Goal: Check status: Check status

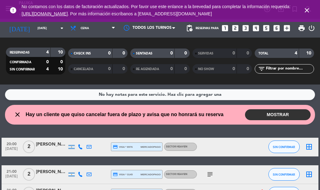
scroll to position [56, 0]
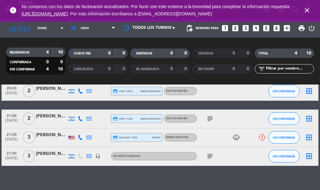
click at [48, 106] on div "20:00 [DATE] 2 [PERSON_NAME] credit_card visa * 8976 mercadopago SECTOR HEAVEN …" at bounding box center [160, 124] width 317 height 84
click at [48, 105] on div "20:00 [DATE] 2 [PERSON_NAME] credit_card visa * 8976 mercadopago SECTOR HEAVEN …" at bounding box center [160, 124] width 317 height 84
click at [55, 99] on div "20:00 [DATE] 2 [PERSON_NAME] credit_card visa * 8976 mercadopago SECTOR HEAVEN …" at bounding box center [160, 91] width 317 height 19
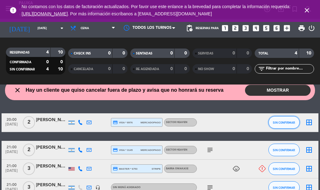
scroll to position [24, 0]
click at [280, 124] on span "SIN CONFIRMAR" at bounding box center [284, 122] width 22 height 3
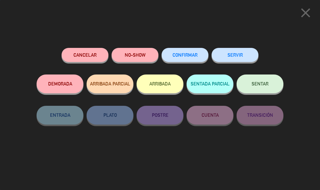
click at [158, 84] on button "ARRIBADA" at bounding box center [160, 83] width 47 height 19
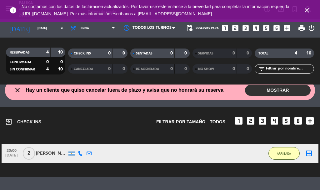
click at [85, 169] on div "exit_to_app CHECK INS Filtrar por tamaño TODOS looks_one looks_two looks_3 look…" at bounding box center [160, 142] width 320 height 70
click at [64, 129] on div "exit_to_app CHECK INS Filtrar por tamaño TODOS looks_one looks_two looks_3 look…" at bounding box center [160, 119] width 310 height 24
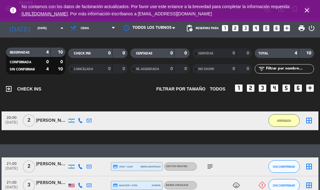
scroll to position [87, 0]
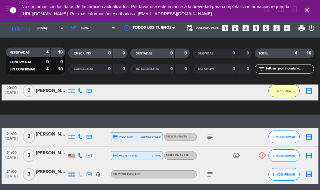
click at [211, 136] on icon "subject" at bounding box center [209, 136] width 7 height 7
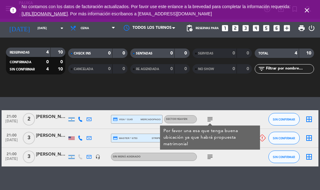
scroll to position [112, 0]
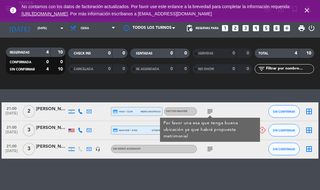
click at [131, 93] on div "No hay notas para este servicio. Haz clic para agregar una close Hay un cliente…" at bounding box center [160, 136] width 320 height 105
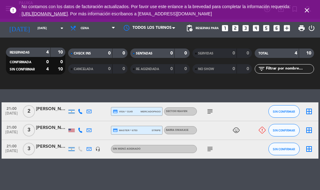
scroll to position [81, 0]
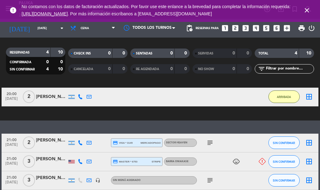
click at [209, 143] on icon "subject" at bounding box center [209, 142] width 7 height 7
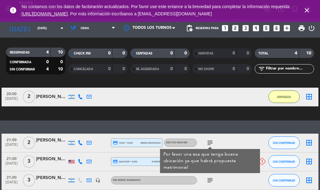
click at [69, 111] on div "exit_to_app CHECK INS Filtrar por tamaño TODOS looks_one looks_two looks_3 look…" at bounding box center [160, 85] width 320 height 70
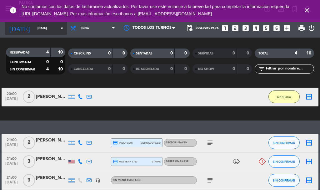
click at [34, 31] on input "[DATE]" at bounding box center [54, 28] width 41 height 10
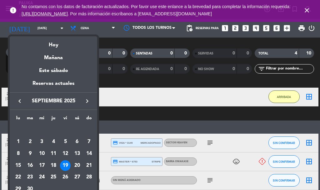
click at [81, 164] on div "20" at bounding box center [77, 165] width 11 height 11
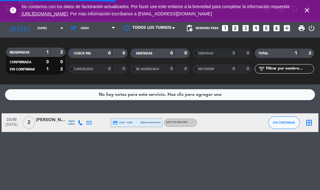
scroll to position [0, 0]
click at [85, 161] on div "No hay notas para este servicio. Haz clic para agregar una 22:00 [DATE] 2 [PERS…" at bounding box center [160, 136] width 320 height 105
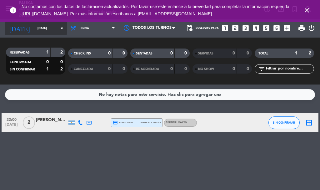
click at [47, 27] on input "[DATE]" at bounding box center [54, 28] width 41 height 10
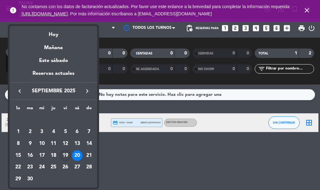
click at [67, 153] on div "19" at bounding box center [65, 155] width 11 height 11
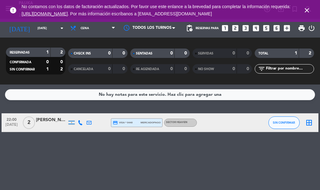
type input "[DATE]"
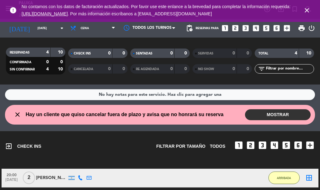
click at [175, 127] on div "No hay notas para este servicio. Haz clic para agregar una close Hay un cliente…" at bounding box center [160, 136] width 320 height 105
click at [151, 150] on div "exit_to_app CHECK INS Filtrar por tamaño TODOS looks_one looks_two looks_3 look…" at bounding box center [160, 143] width 310 height 24
click at [121, 175] on div "20:00 [DATE] 2 [PERSON_NAME] 11 MIN / 10:38 H sms ARRIBADA border_all" at bounding box center [160, 177] width 317 height 19
click at [196, 137] on div "exit_to_app CHECK INS Filtrar por tamaño TODOS looks_one looks_two looks_3 look…" at bounding box center [160, 143] width 310 height 24
click at [189, 133] on div "exit_to_app CHECK INS Filtrar por tamaño TODOS looks_one looks_two looks_3 look…" at bounding box center [160, 143] width 310 height 24
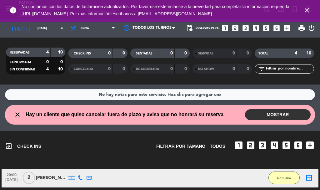
click at [72, 113] on span "Hay un cliente que quiso cancelar fuera de plazo y avisa que no honrará su rese…" at bounding box center [125, 114] width 198 height 8
click at [98, 136] on div "exit_to_app CHECK INS Filtrar por tamaño TODOS looks_one looks_two looks_3 look…" at bounding box center [160, 143] width 310 height 24
drag, startPoint x: 98, startPoint y: 136, endPoint x: 83, endPoint y: 131, distance: 15.5
click at [83, 131] on div "exit_to_app CHECK INS Filtrar por tamaño TODOS looks_one looks_two looks_3 look…" at bounding box center [160, 143] width 310 height 24
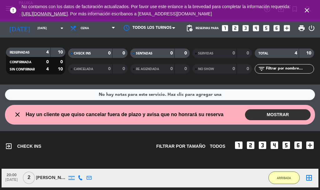
click at [96, 131] on div "exit_to_app CHECK INS Filtrar por tamaño TODOS looks_one looks_two looks_3 look…" at bounding box center [160, 143] width 310 height 24
click at [272, 112] on button "MOSTRAR" at bounding box center [278, 114] width 66 height 11
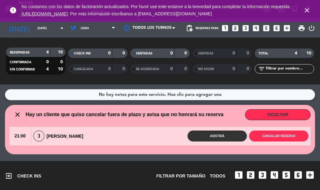
click at [101, 158] on div "No hay notas para este servicio. Haz clic para agregar una close Hay un cliente…" at bounding box center [160, 136] width 320 height 105
click at [122, 168] on div "exit_to_app CHECK INS Filtrar por tamaño TODOS looks_one looks_two looks_3 look…" at bounding box center [160, 173] width 310 height 24
drag, startPoint x: 320, startPoint y: 49, endPoint x: 320, endPoint y: 63, distance: 14.7
click at [320, 63] on div "RESERVADAS 4 10 CONFIRMADA 0 0 SIN CONFIRMAR 4 10 CHECK INS 0 0 CANCELADA 0 0 S…" at bounding box center [160, 61] width 320 height 34
click at [154, 162] on div "exit_to_app CHECK INS Filtrar por tamaño TODOS looks_one looks_two looks_3 look…" at bounding box center [160, 173] width 310 height 24
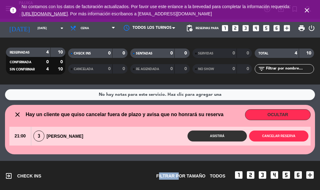
click at [155, 162] on div "exit_to_app CHECK INS Filtrar por tamaño TODOS looks_one looks_two looks_3 look…" at bounding box center [160, 173] width 310 height 24
click at [183, 162] on div "exit_to_app CHECK INS Filtrar por tamaño TODOS looks_one looks_two looks_3 look…" at bounding box center [160, 173] width 310 height 24
click at [95, 172] on div "exit_to_app CHECK INS Filtrar por tamaño TODOS looks_one looks_two looks_3 look…" at bounding box center [160, 173] width 310 height 24
click at [100, 86] on div "No hay notas para este servicio. Haz clic para agregar una close Hay un cliente…" at bounding box center [160, 136] width 320 height 105
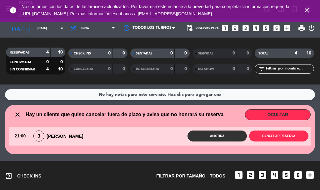
drag, startPoint x: 100, startPoint y: 88, endPoint x: 0, endPoint y: 97, distance: 100.8
click at [0, 97] on service-notes "No hay notas para este servicio. Haz clic para agregar una" at bounding box center [160, 94] width 320 height 11
click at [2, 99] on service-notes "No hay notas para este servicio. Haz clic para agregar una" at bounding box center [160, 94] width 320 height 11
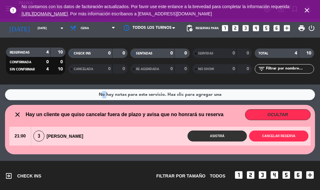
click at [2, 99] on service-notes "No hay notas para este servicio. Haz clic para agregar una" at bounding box center [160, 94] width 320 height 11
click at [7, 154] on div "No hay notas para este servicio. Haz clic para agregar una close Hay un cliente…" at bounding box center [160, 136] width 320 height 105
click at [306, 9] on icon "close" at bounding box center [306, 10] width 7 height 7
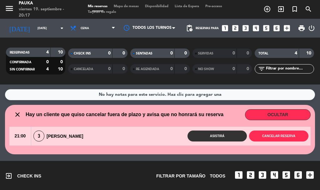
click at [175, 160] on div "No hay notas para este servicio. Haz clic para agregar una close Hay un cliente…" at bounding box center [160, 136] width 320 height 105
click at [152, 172] on div "exit_to_app CHECK INS Filtrar por tamaño TODOS looks_one looks_two looks_3 look…" at bounding box center [160, 173] width 310 height 24
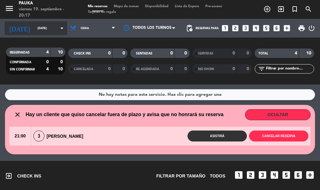
click at [41, 31] on input "[DATE]" at bounding box center [54, 28] width 41 height 10
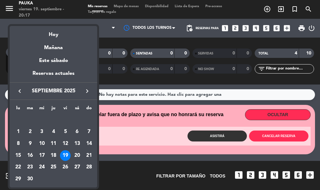
click at [62, 157] on div "19" at bounding box center [65, 155] width 11 height 11
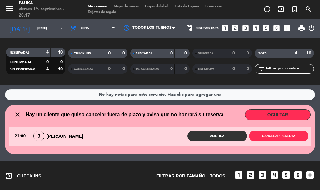
click at [56, 159] on div "No hay notas para este servicio. Haz clic para agregar una close Hay un cliente…" at bounding box center [160, 136] width 320 height 105
click at [55, 157] on div "No hay notas para este servicio. Haz clic para agregar una close Hay un cliente…" at bounding box center [160, 136] width 320 height 105
click at [60, 158] on div "No hay notas para este servicio. Haz clic para agregar una close Hay un cliente…" at bounding box center [160, 136] width 320 height 105
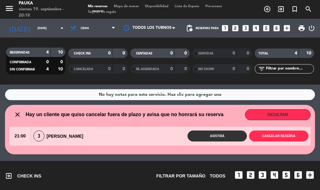
click at [60, 158] on div "No hay notas para este servicio. Haz clic para agregar una close Hay un cliente…" at bounding box center [160, 136] width 320 height 105
click at [50, 164] on div "exit_to_app CHECK INS Filtrar por tamaño TODOS looks_one looks_two looks_3 look…" at bounding box center [160, 173] width 310 height 24
click at [33, 170] on div "exit_to_app CHECK INS Filtrar por tamaño TODOS looks_one looks_two looks_3 look…" at bounding box center [160, 173] width 310 height 24
click at [53, 155] on div "No hay notas para este servicio. Haz clic para agregar una close Hay un cliente…" at bounding box center [160, 136] width 320 height 105
